Goal: Check status: Check status

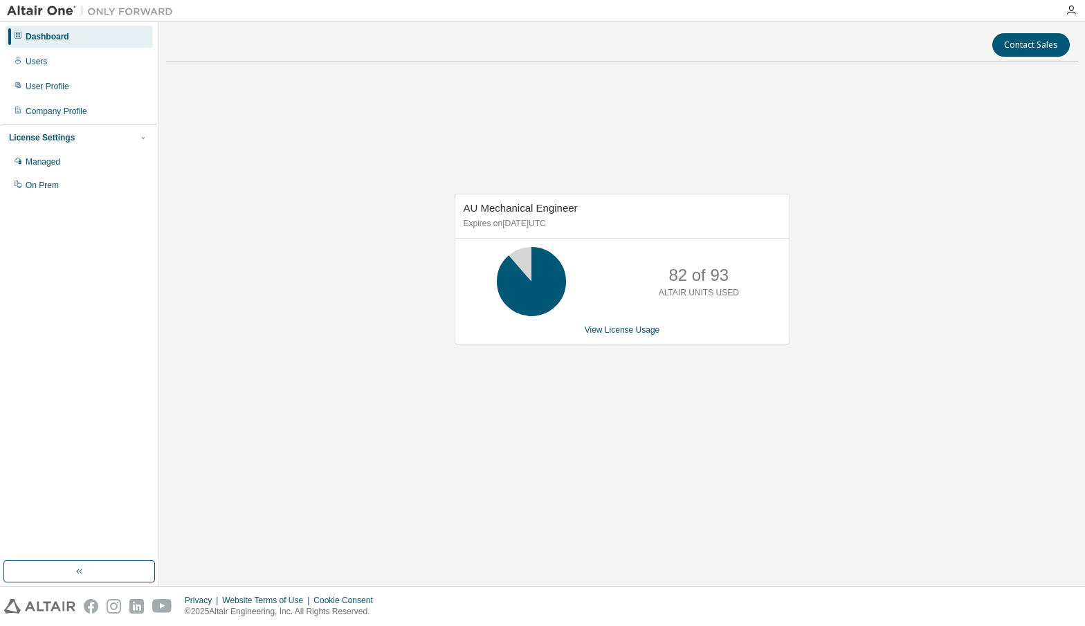
click at [780, 129] on div "AU Mechanical Engineer Expires on December 1, 2025 UTC 82 of 93 ALTAIR UNITS US…" at bounding box center [622, 276] width 912 height 407
drag, startPoint x: 612, startPoint y: 138, endPoint x: 702, endPoint y: 113, distance: 93.3
click at [612, 138] on div "AU Mechanical Engineer Expires on [DATE] UTC 82 of 93 ALTAIR UNITS USED View Li…" at bounding box center [622, 276] width 912 height 407
click at [643, 77] on div "AU Mechanical Engineer Expires on December 1, 2025 UTC 82 of 93 ALTAIR UNITS US…" at bounding box center [622, 276] width 912 height 407
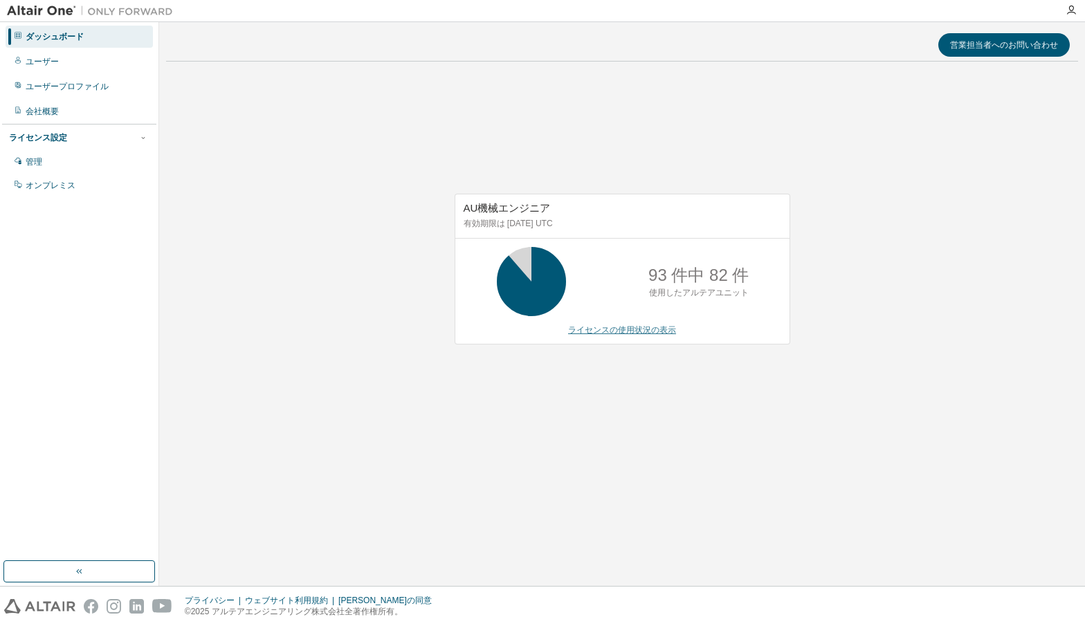
click at [596, 332] on link "ライセンスの使用状況の表示" at bounding box center [622, 330] width 108 height 10
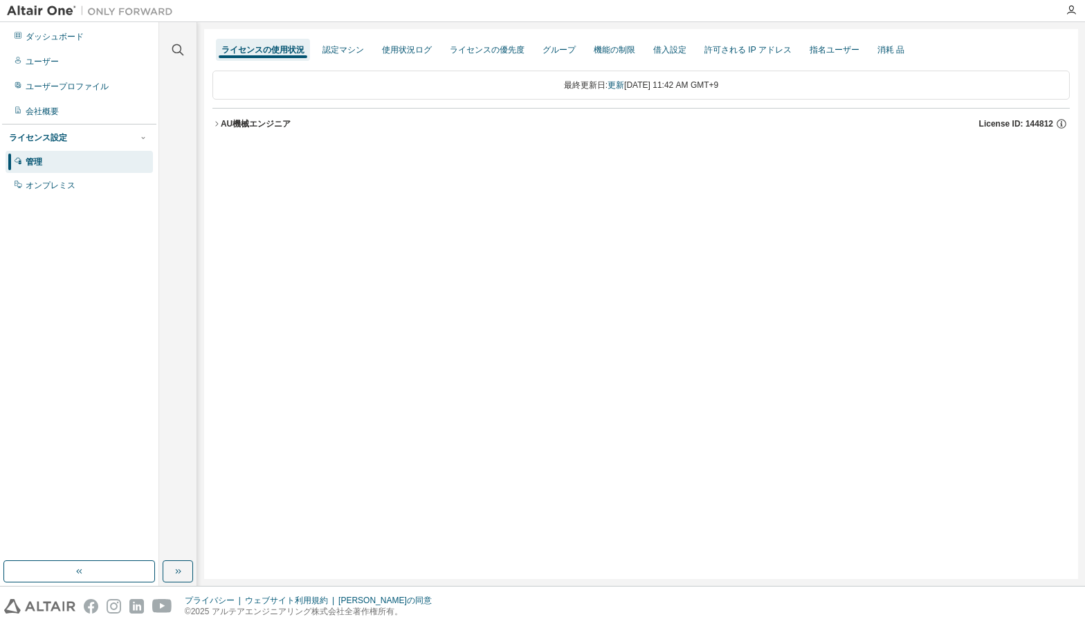
click at [248, 125] on font "AU機械エンジニア" at bounding box center [256, 124] width 70 height 10
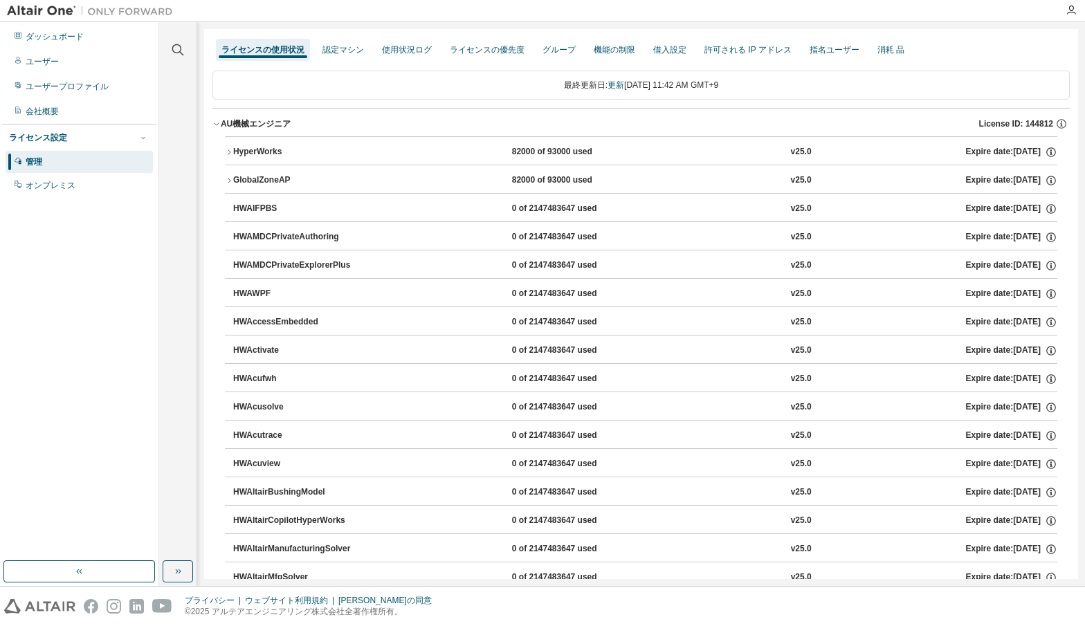
click at [236, 151] on div "HyperWorks" at bounding box center [295, 152] width 125 height 12
